Goal: Navigation & Orientation: Find specific page/section

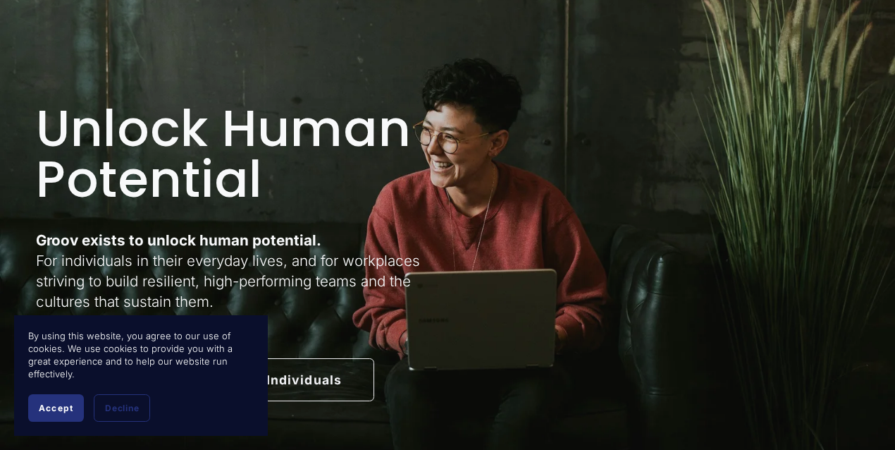
scroll to position [46, 0]
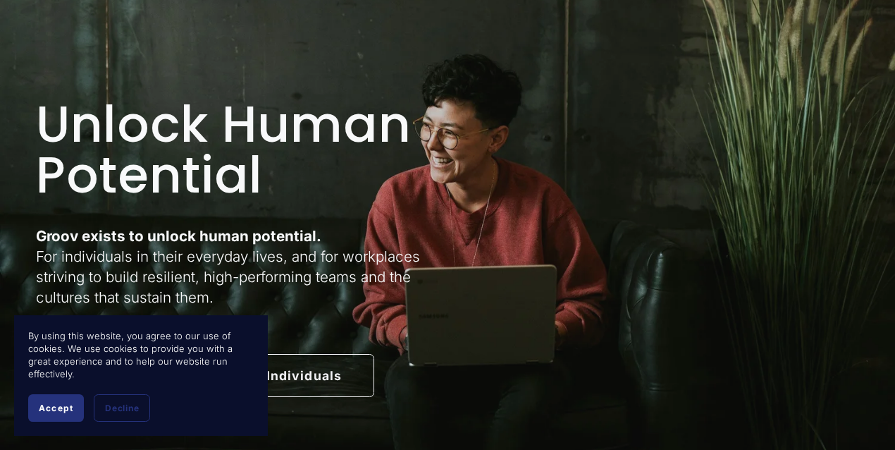
click at [68, 415] on button "Accept" at bounding box center [56, 407] width 56 height 27
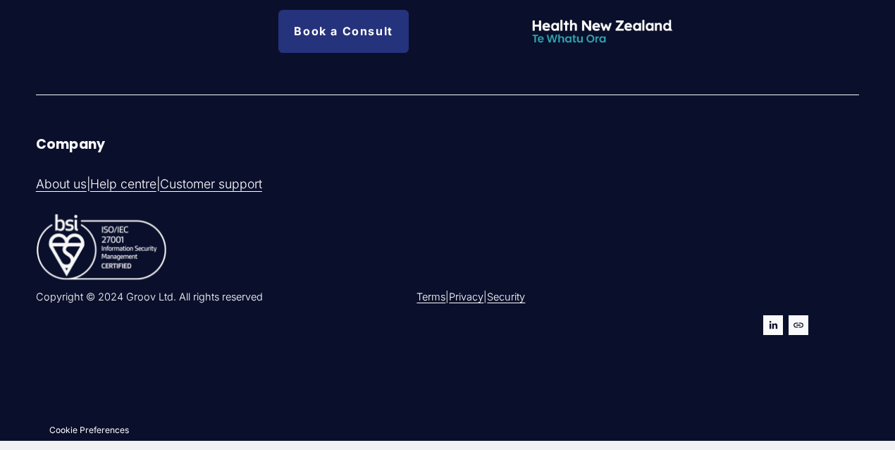
scroll to position [3143, 0]
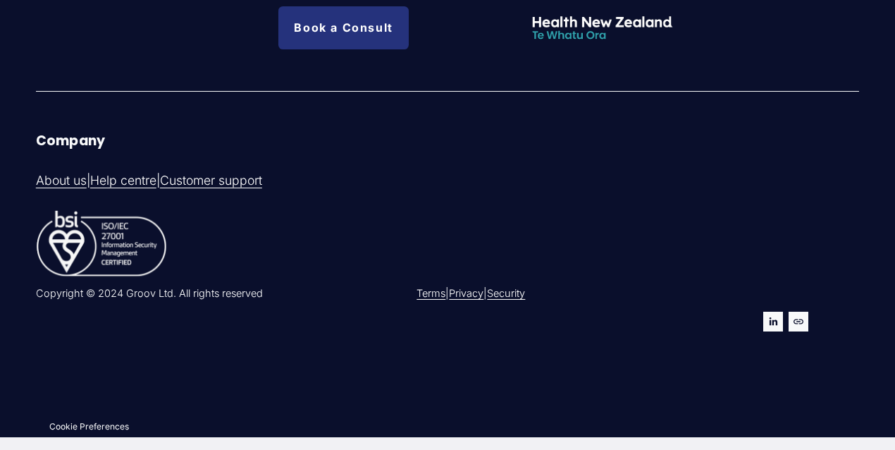
click at [71, 180] on link "About us" at bounding box center [61, 181] width 51 height 18
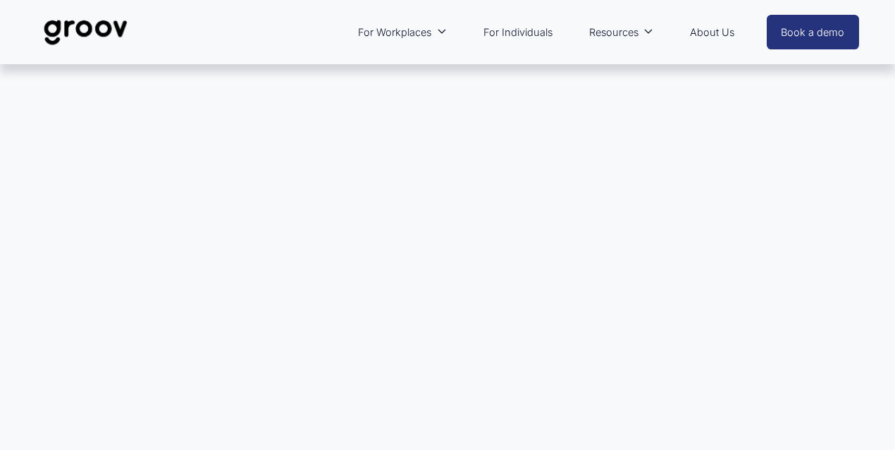
click at [510, 29] on link "For Individuals" at bounding box center [517, 32] width 83 height 32
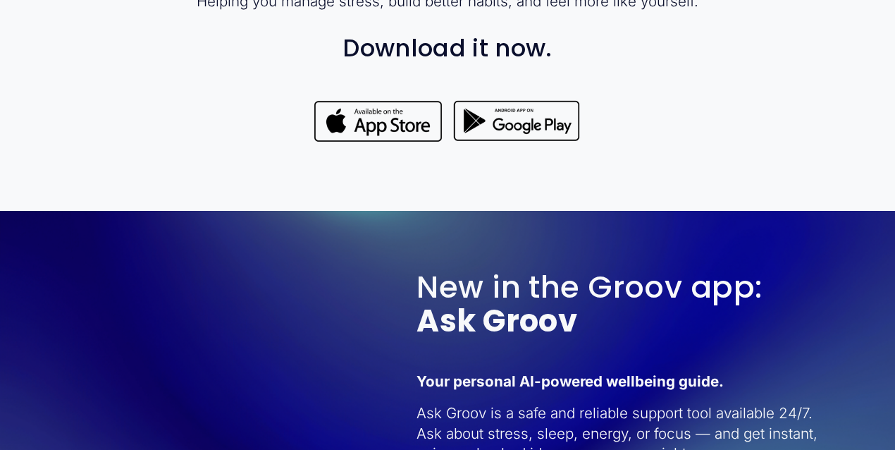
scroll to position [1178, 0]
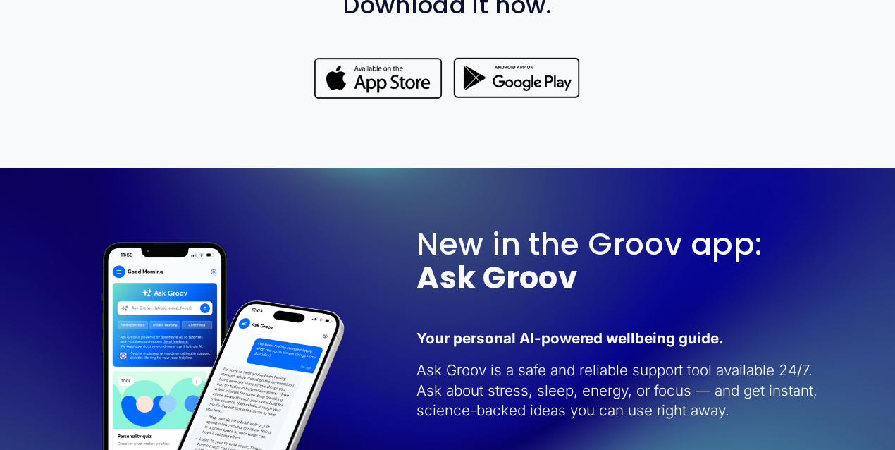
click at [387, 93] on div at bounding box center [378, 79] width 131 height 46
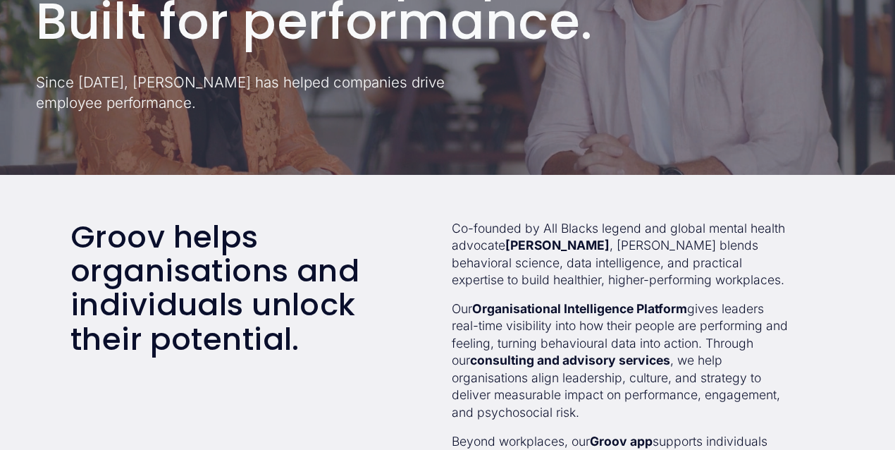
scroll to position [236, 0]
